Goal: Answer question/provide support

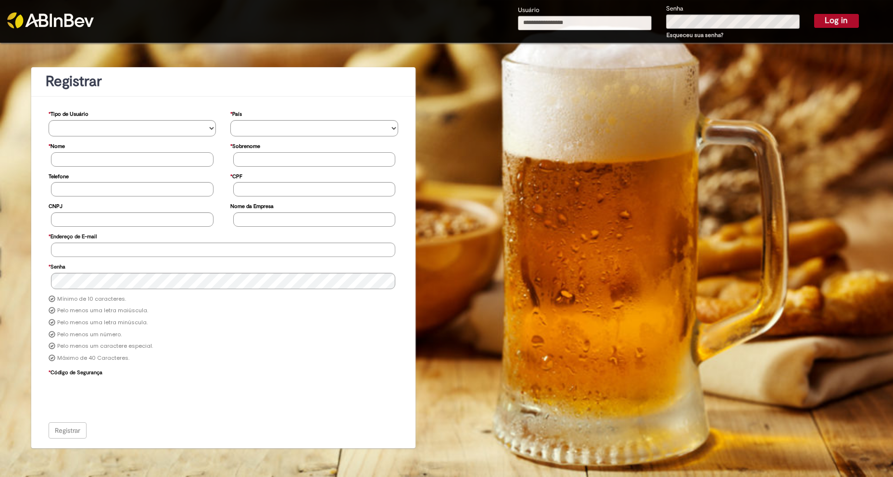
click at [544, 14] on div "Usuário" at bounding box center [585, 22] width 148 height 35
click at [548, 21] on input "Usuário" at bounding box center [585, 23] width 134 height 14
click at [562, 21] on input "Usuário" at bounding box center [585, 23] width 134 height 14
type input "**********"
click at [814, 14] on button "Log in" at bounding box center [836, 20] width 45 height 13
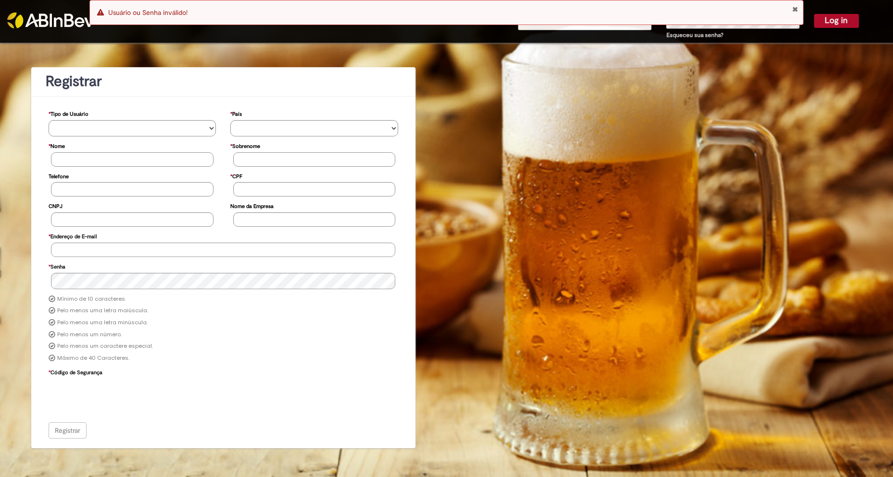
click at [800, 10] on div "Error Usuário ou Senha inválido!" at bounding box center [446, 12] width 715 height 25
click at [796, 11] on button "Close Notification" at bounding box center [795, 9] width 6 height 8
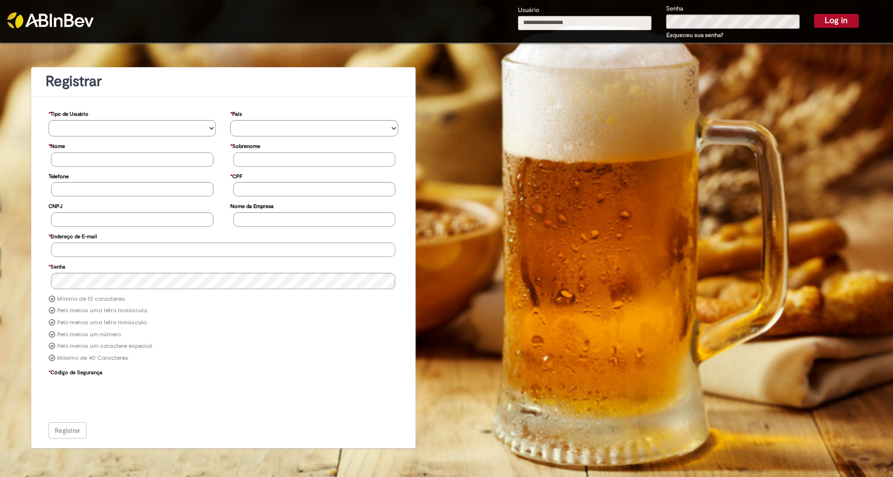
drag, startPoint x: 791, startPoint y: 12, endPoint x: 727, endPoint y: 19, distance: 64.8
click at [791, 12] on div "Error Usuário ou Senha inválido!" at bounding box center [446, 12] width 715 height 25
drag, startPoint x: 593, startPoint y: 28, endPoint x: 587, endPoint y: 23, distance: 8.6
click at [592, 28] on input "Usuário" at bounding box center [585, 23] width 134 height 14
drag, startPoint x: 586, startPoint y: 23, endPoint x: 589, endPoint y: 29, distance: 7.3
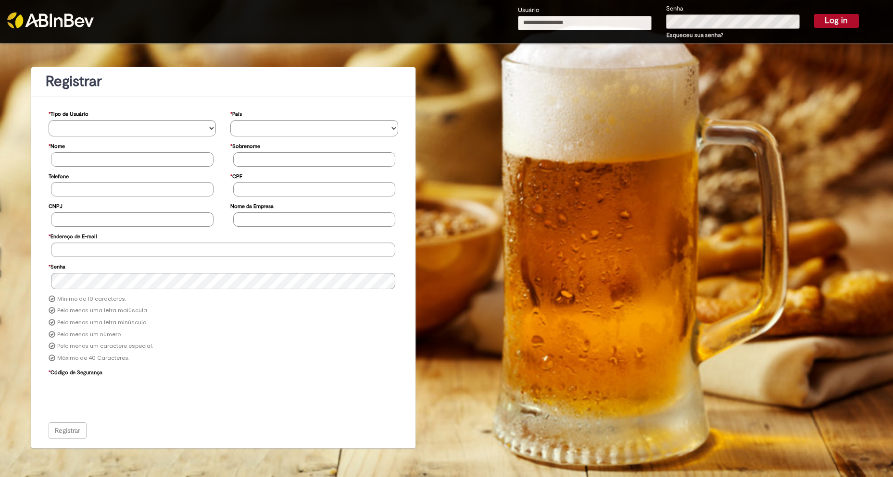
click at [586, 23] on input "Usuário" at bounding box center [585, 23] width 134 height 14
type input "**********"
click at [814, 14] on button "Log in" at bounding box center [836, 20] width 45 height 13
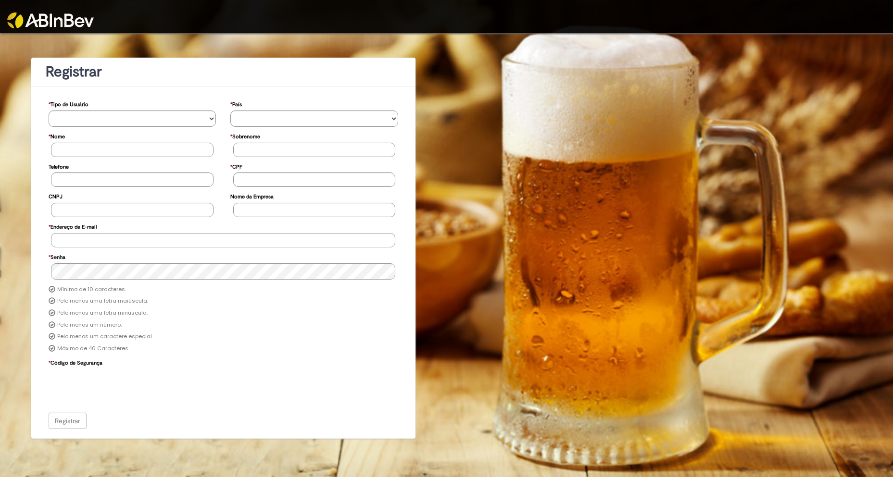
click at [52, 17] on img at bounding box center [50, 21] width 87 height 16
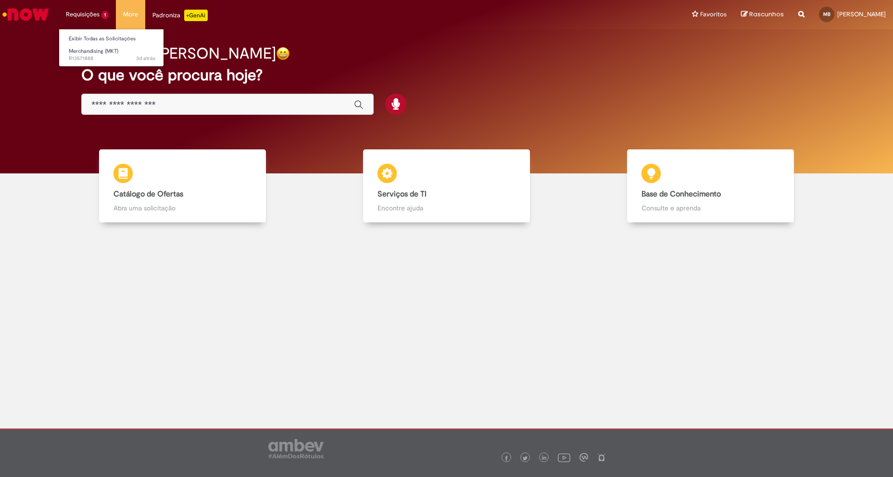
click at [101, 33] on li "Exibir Todas as Solicitações" at bounding box center [112, 38] width 106 height 13
click at [102, 35] on link "Exibir Todas as Solicitações" at bounding box center [112, 39] width 106 height 11
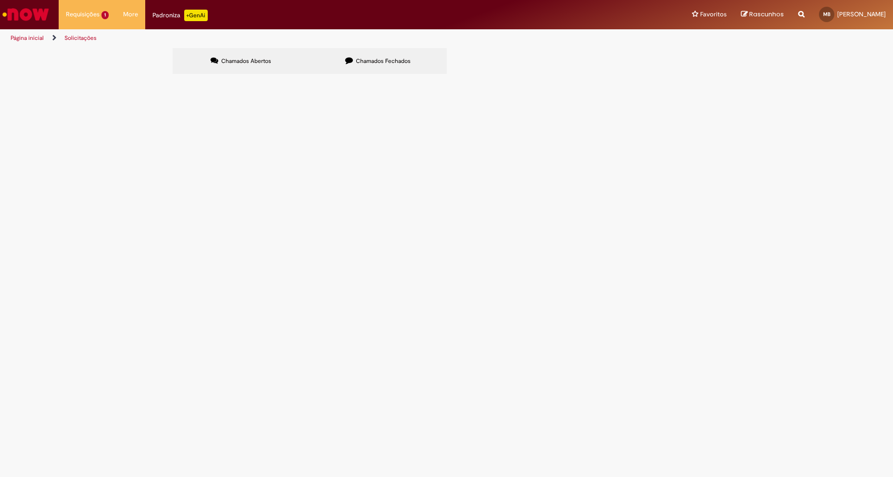
click at [0, 0] on span "R13571888" at bounding box center [0, 0] width 0 height 0
click at [0, 0] on span "Merchandising (MKT)" at bounding box center [0, 0] width 0 height 0
click at [0, 0] on td "Solicito a emissão da NFe de triangulação do projeto de Compra de Materiais Cor…" at bounding box center [0, 0] width 0 height 0
click at [0, 0] on span "Solicito a emissão da NFe de triangulação do projeto de Compra de Materiais Cor…" at bounding box center [0, 0] width 0 height 0
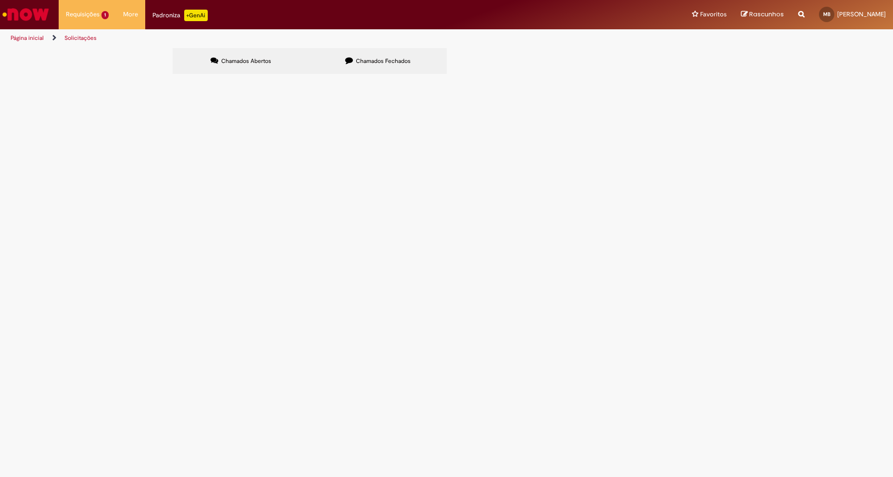
click at [0, 0] on span "Solicito a emissão da NFe de triangulação do projeto de Compra de Materiais Cor…" at bounding box center [0, 0] width 0 height 0
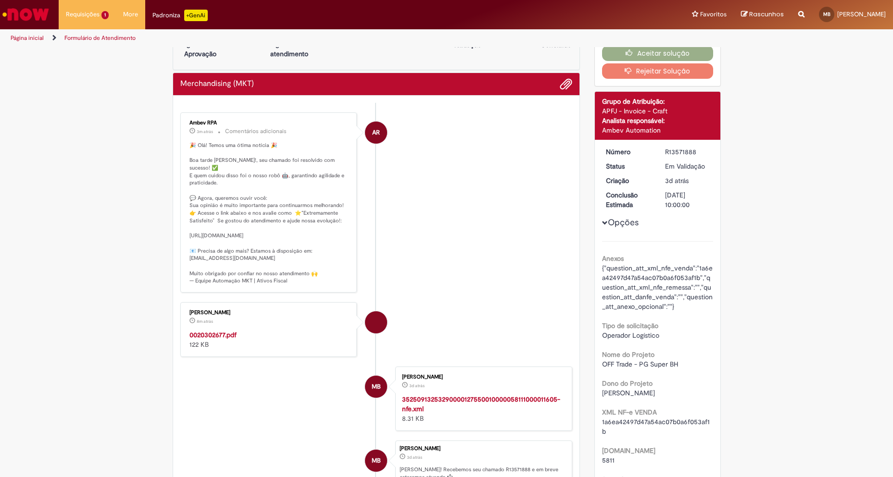
scroll to position [48, 0]
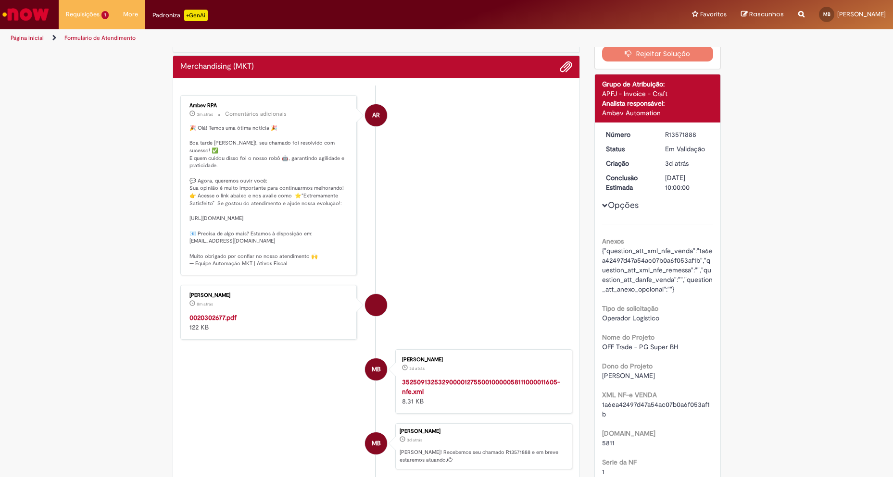
click at [214, 322] on strong "0020302677.pdf" at bounding box center [212, 318] width 47 height 9
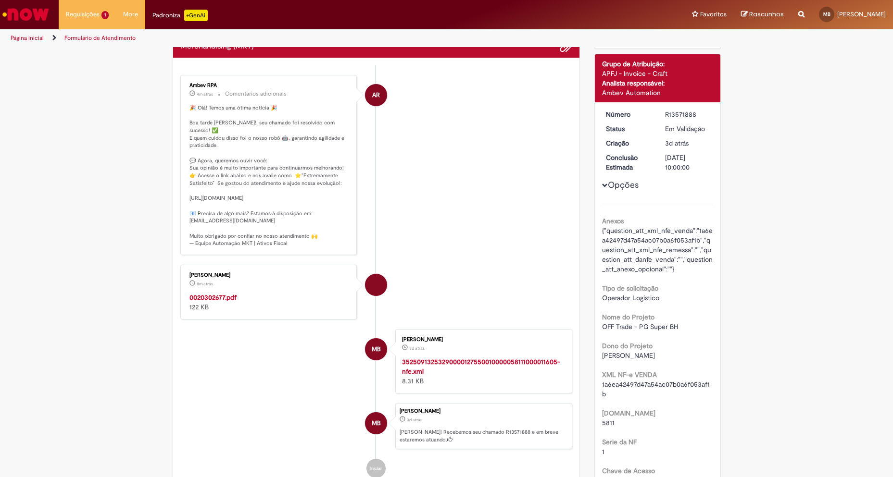
scroll to position [0, 0]
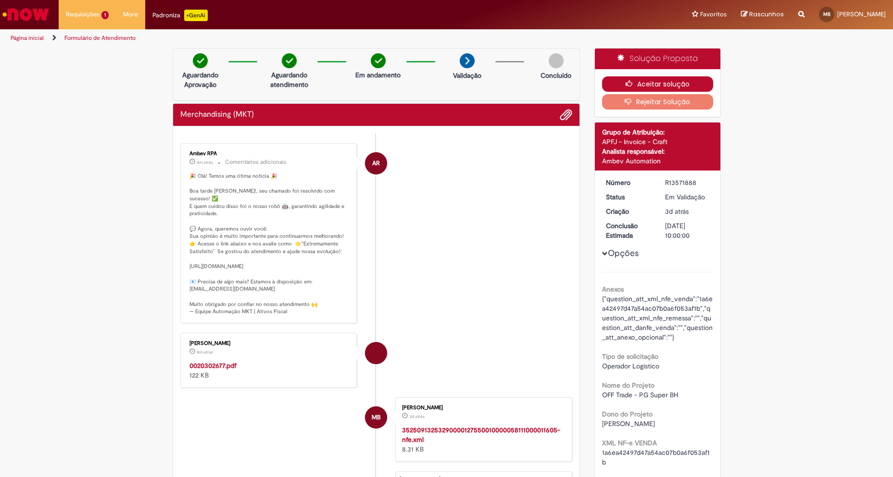
click at [681, 83] on button "Aceitar solução" at bounding box center [657, 83] width 111 height 15
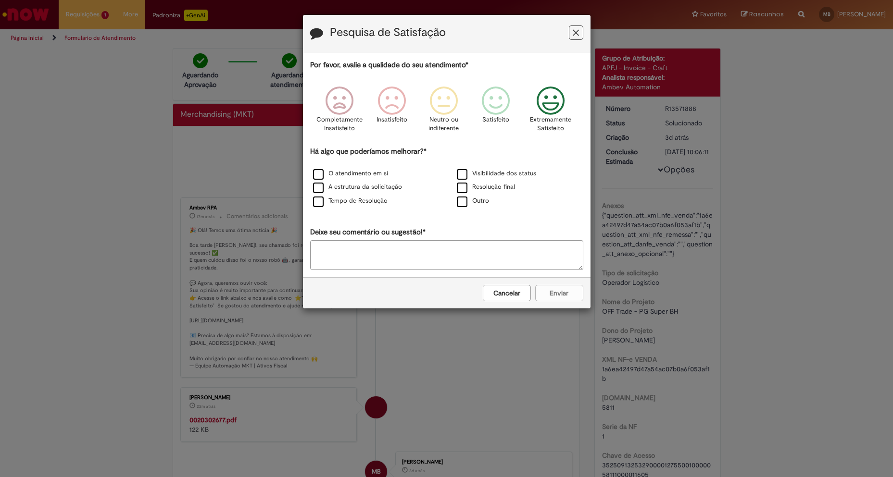
click at [563, 106] on icon "Feedback" at bounding box center [550, 101] width 36 height 29
click at [569, 294] on div "Cancelar Enviar" at bounding box center [447, 292] width 288 height 31
drag, startPoint x: 521, startPoint y: 252, endPoint x: 358, endPoint y: 216, distance: 167.4
click at [520, 252] on textarea "Deixe seu comentário ou sugestão!*" at bounding box center [446, 255] width 273 height 30
drag, startPoint x: 345, startPoint y: 197, endPoint x: 419, endPoint y: 208, distance: 74.4
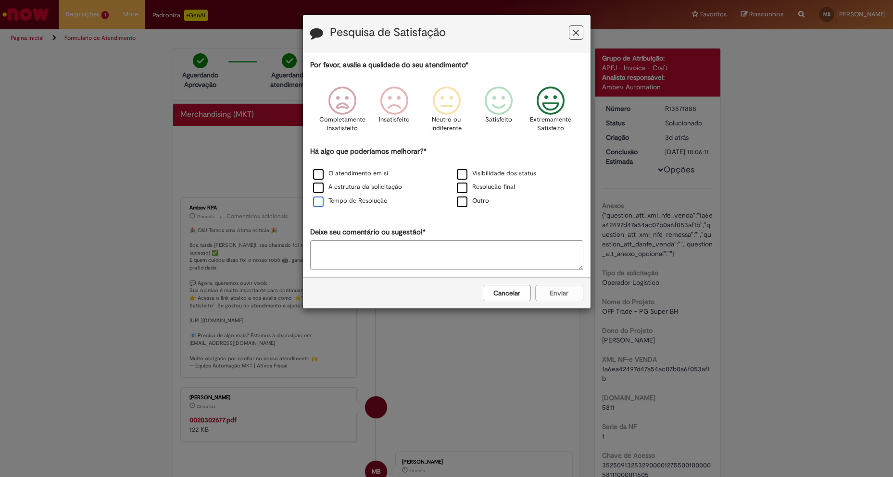
click at [346, 197] on label "Tempo de Resolução" at bounding box center [350, 201] width 75 height 9
click at [480, 171] on label "Visibilidade dos status" at bounding box center [496, 173] width 79 height 9
click at [575, 294] on button "Enviar" at bounding box center [559, 293] width 48 height 16
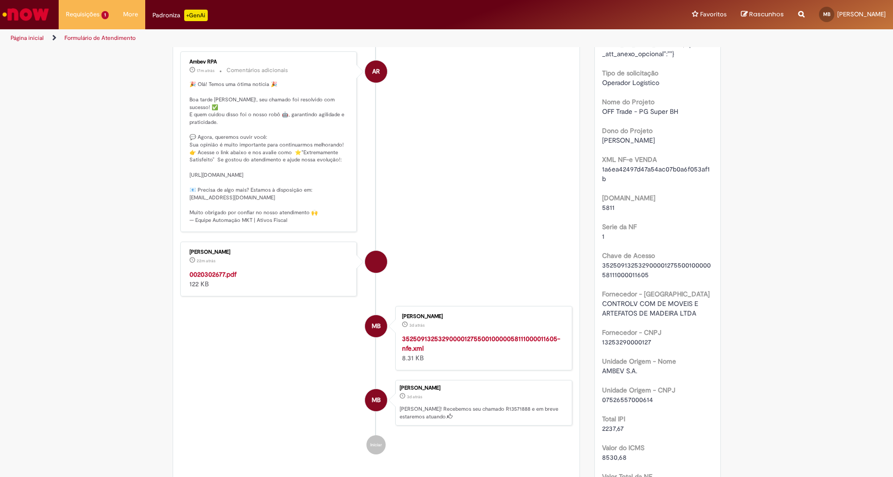
scroll to position [289, 0]
